Goal: Task Accomplishment & Management: Use online tool/utility

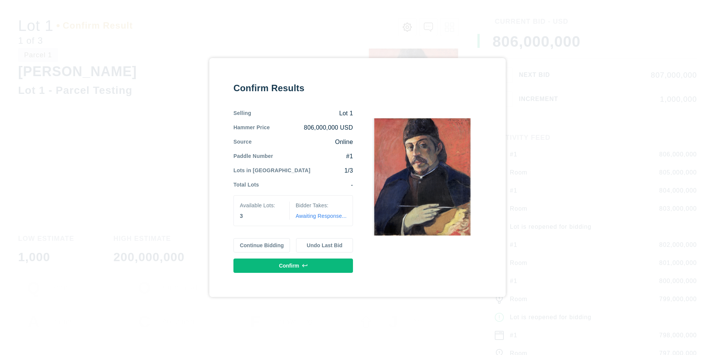
click at [262, 246] on button "Continue Bidding" at bounding box center [261, 245] width 57 height 14
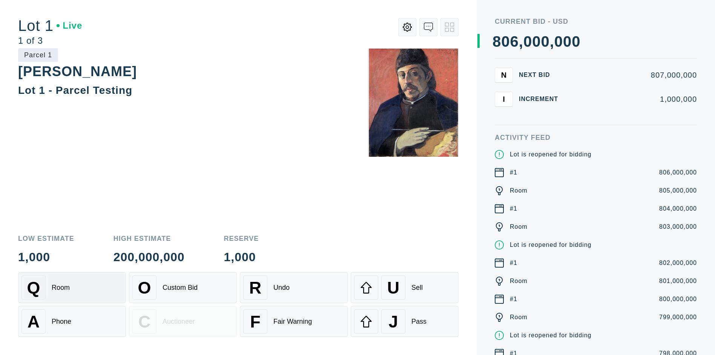
click at [72, 288] on div "Q Room" at bounding box center [71, 288] width 101 height 24
